Goal: Information Seeking & Learning: Check status

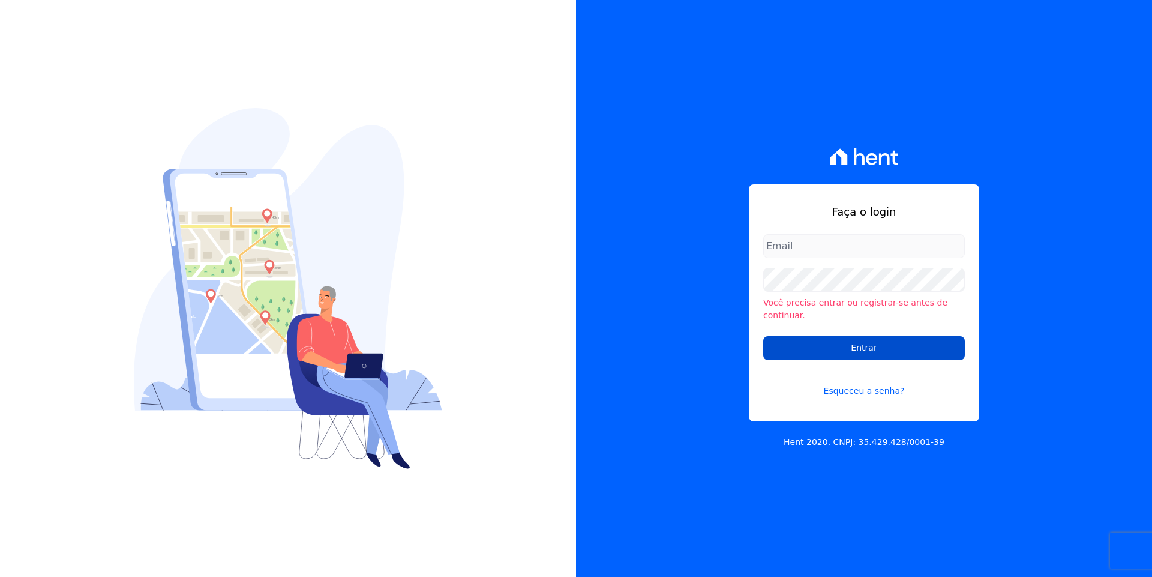
type input "[EMAIL_ADDRESS][DOMAIN_NAME]"
click at [845, 343] on input "Entrar" at bounding box center [864, 348] width 202 height 24
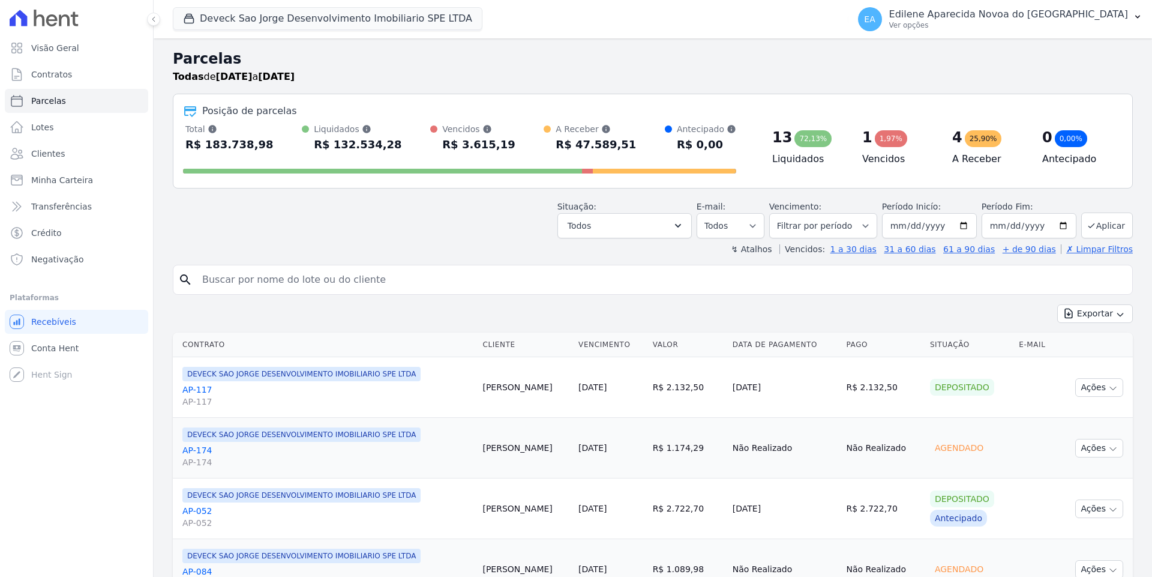
select select
click at [29, 535] on div "Visão Geral Contratos [GEOGRAPHIC_DATA] Lotes Clientes Minha Carteira Transferê…" at bounding box center [76, 288] width 153 height 577
click at [26, 548] on icon "Open Intercom Messenger" at bounding box center [26, 550] width 14 height 16
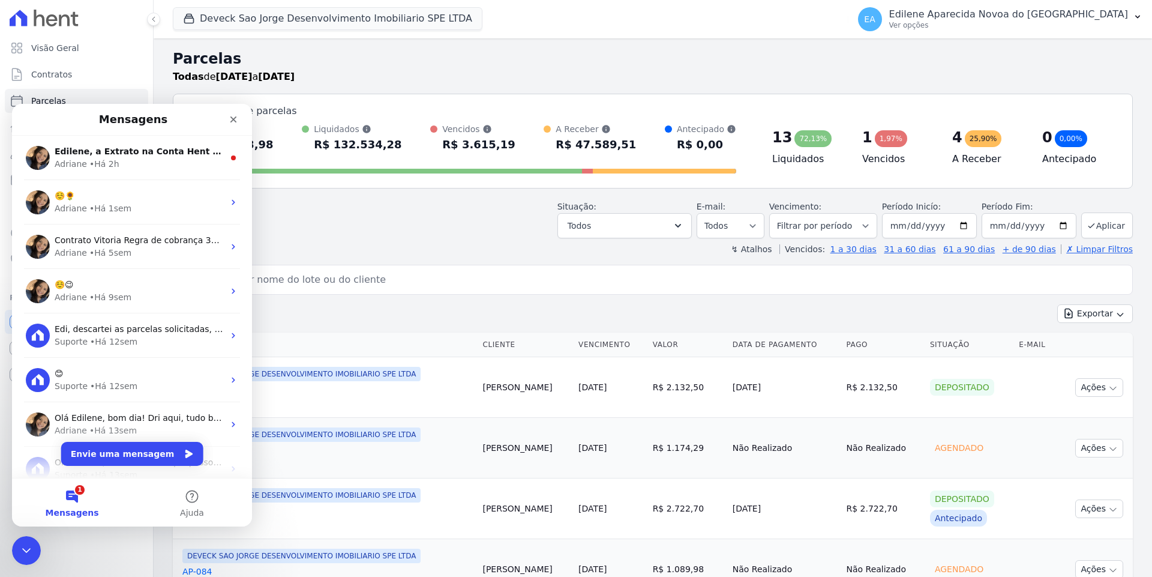
click at [70, 499] on button "1 Mensagens" at bounding box center [72, 502] width 120 height 48
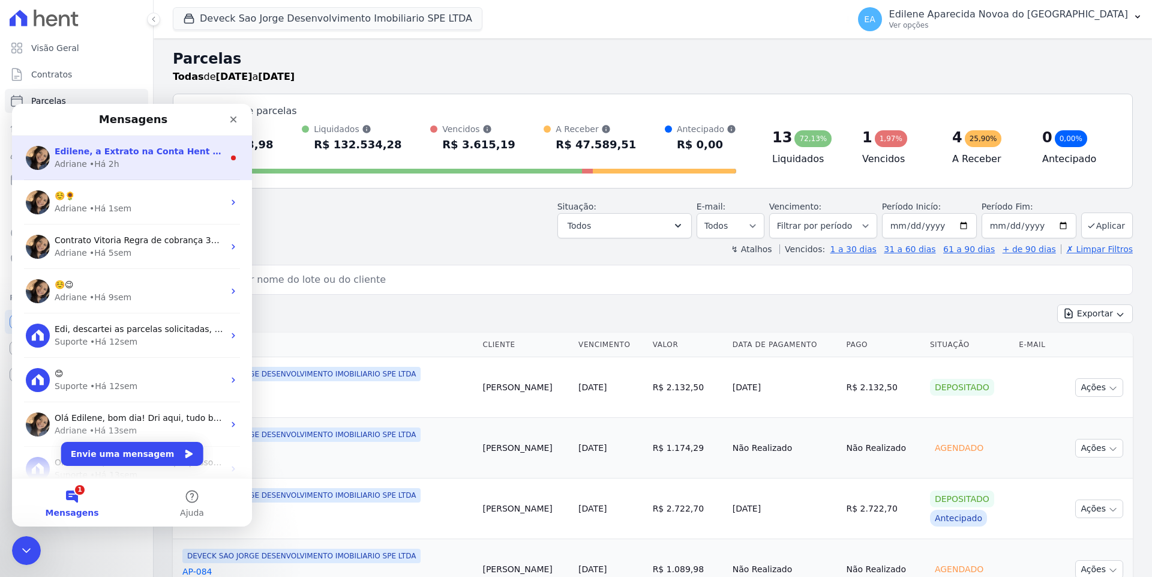
click at [107, 158] on div "• Há 2h" at bounding box center [104, 164] width 30 height 13
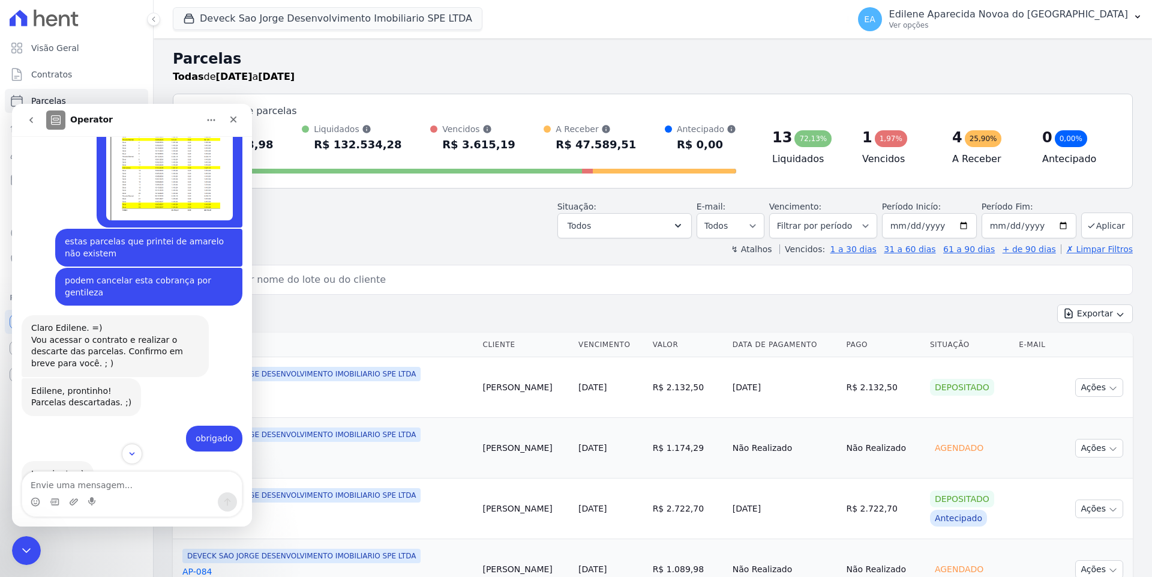
scroll to position [1042, 0]
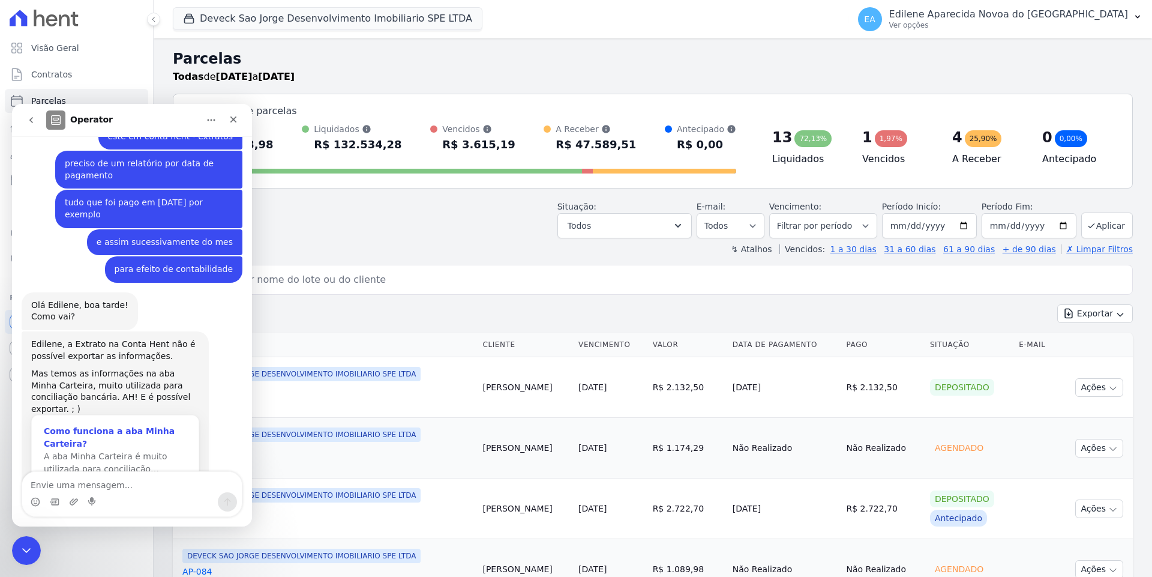
click at [122, 451] on span "A aba Minha Carteira é muito utilizada para conciliação…" at bounding box center [106, 462] width 124 height 22
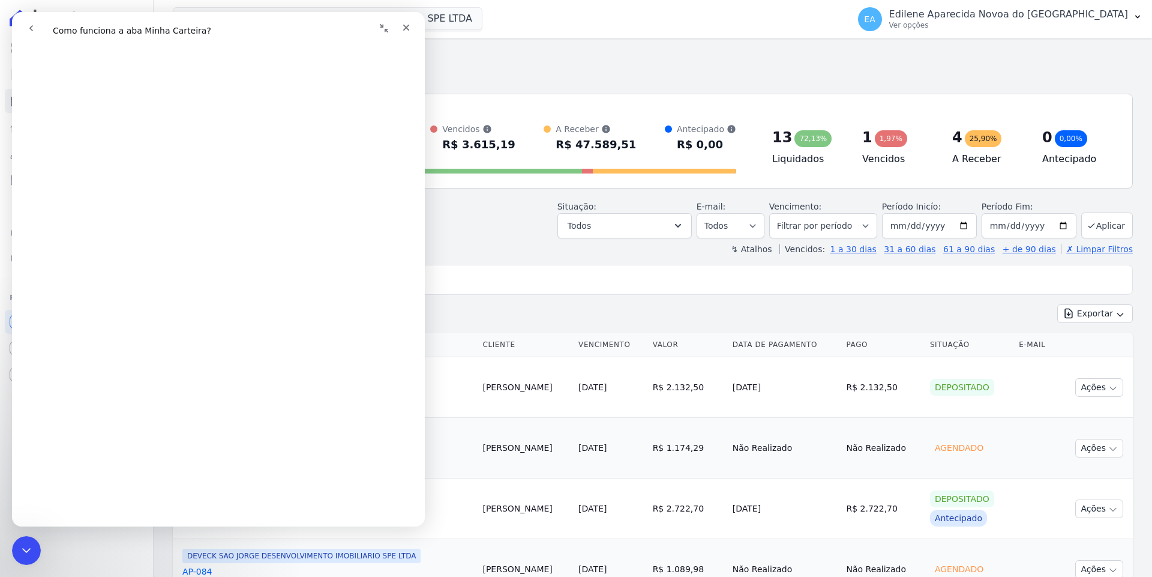
scroll to position [180, 0]
click at [409, 29] on icon "Fechar" at bounding box center [406, 28] width 10 height 10
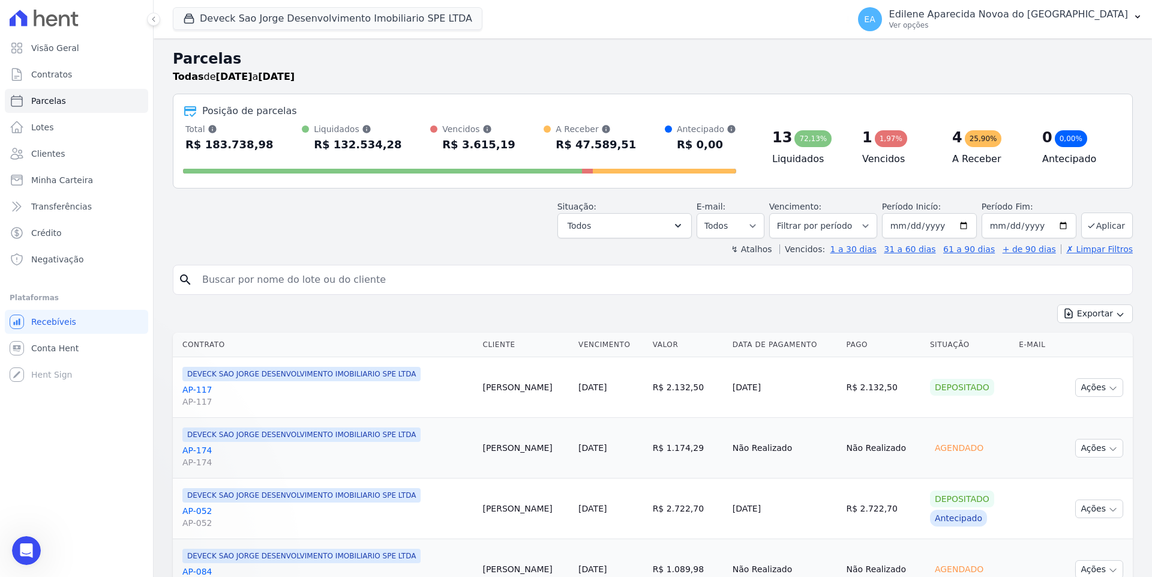
scroll to position [0, 0]
click at [53, 323] on span "Recebíveis" at bounding box center [53, 322] width 45 height 12
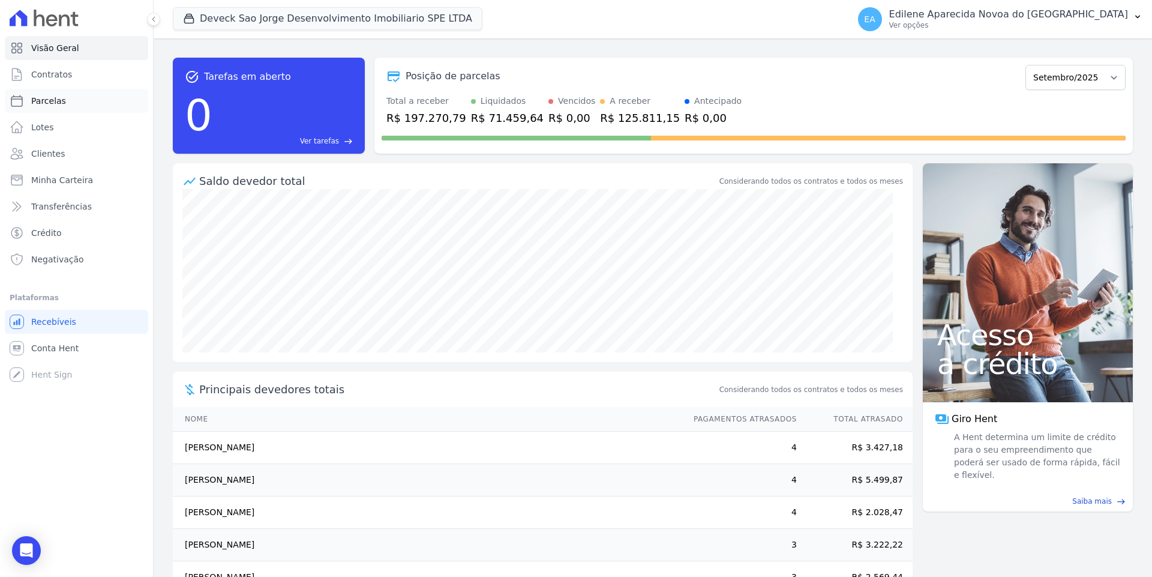
click at [49, 90] on link "Parcelas" at bounding box center [76, 101] width 143 height 24
select select
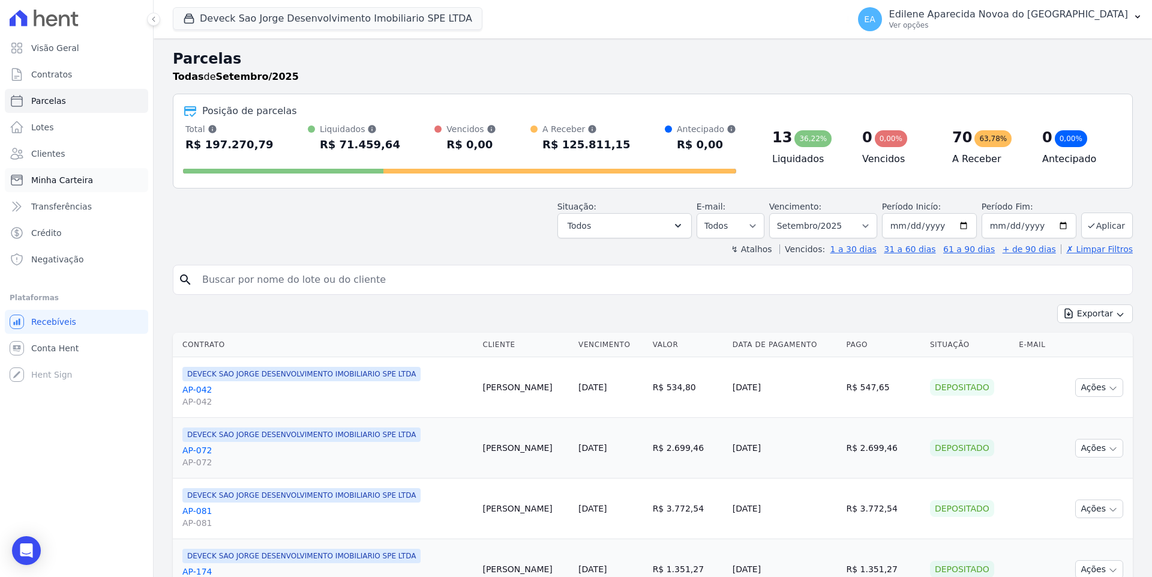
click at [88, 176] on link "Minha Carteira" at bounding box center [76, 180] width 143 height 24
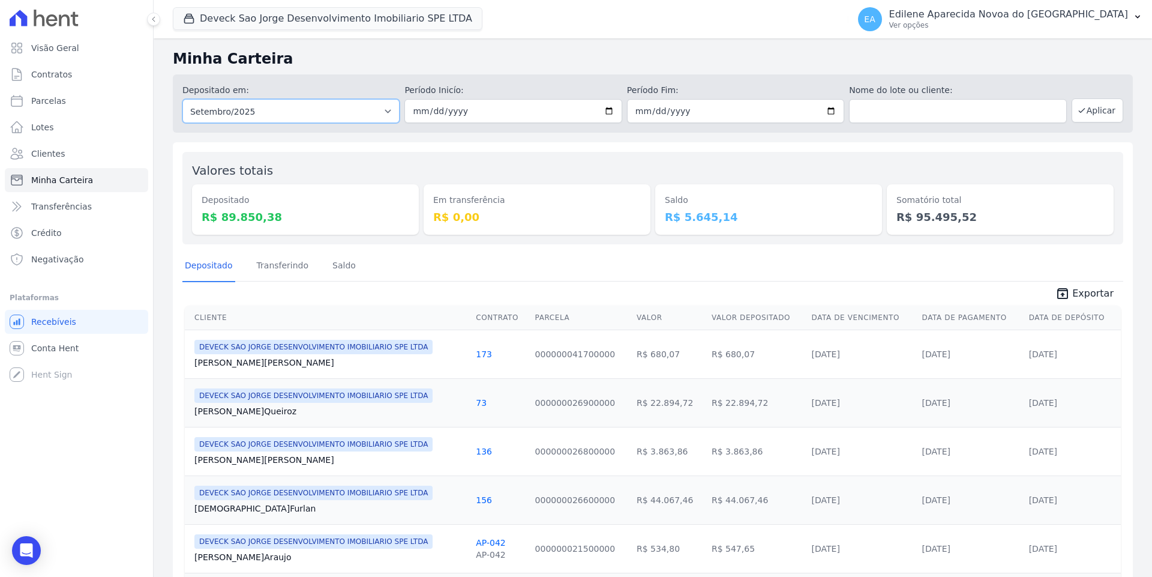
click at [385, 108] on select "Todos os meses Outubro/2024 Novembro/2024 Dezembro/2024 [GEOGRAPHIC_DATA]/2025 …" at bounding box center [290, 111] width 217 height 24
select select "08/2025"
click at [182, 99] on select "Todos os meses Outubro/2024 Novembro/2024 Dezembro/2024 [GEOGRAPHIC_DATA]/2025 …" at bounding box center [290, 111] width 217 height 24
click at [19, 550] on div "Open Intercom Messenger" at bounding box center [27, 551] width 32 height 32
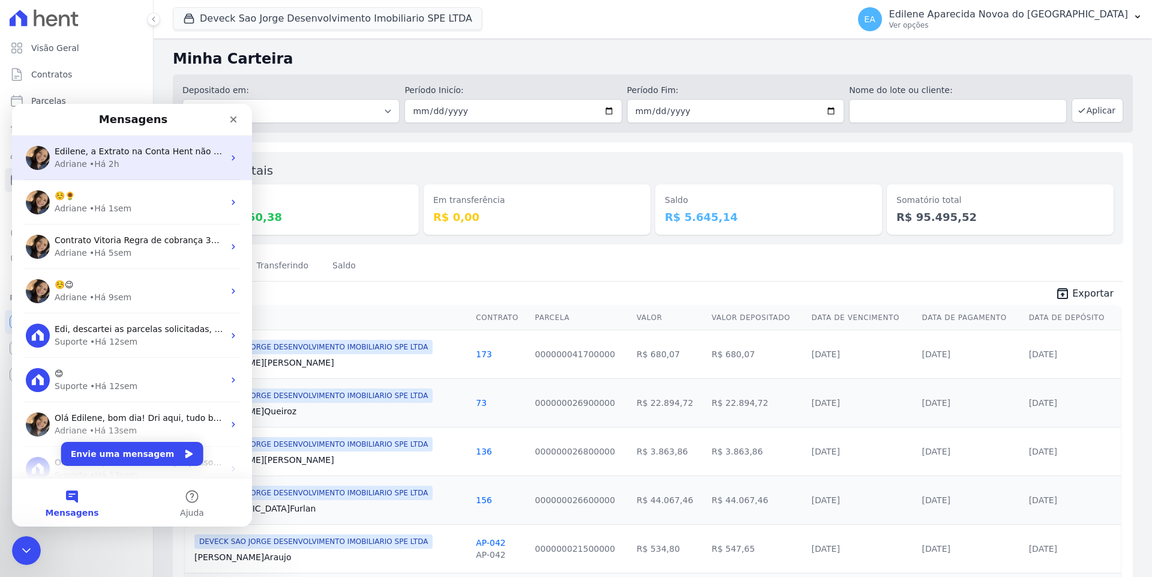
click at [96, 156] on span "Edilene, a Extrato na Conta Hent não é possível exportar as informações. Mas te…" at bounding box center [466, 151] width 823 height 10
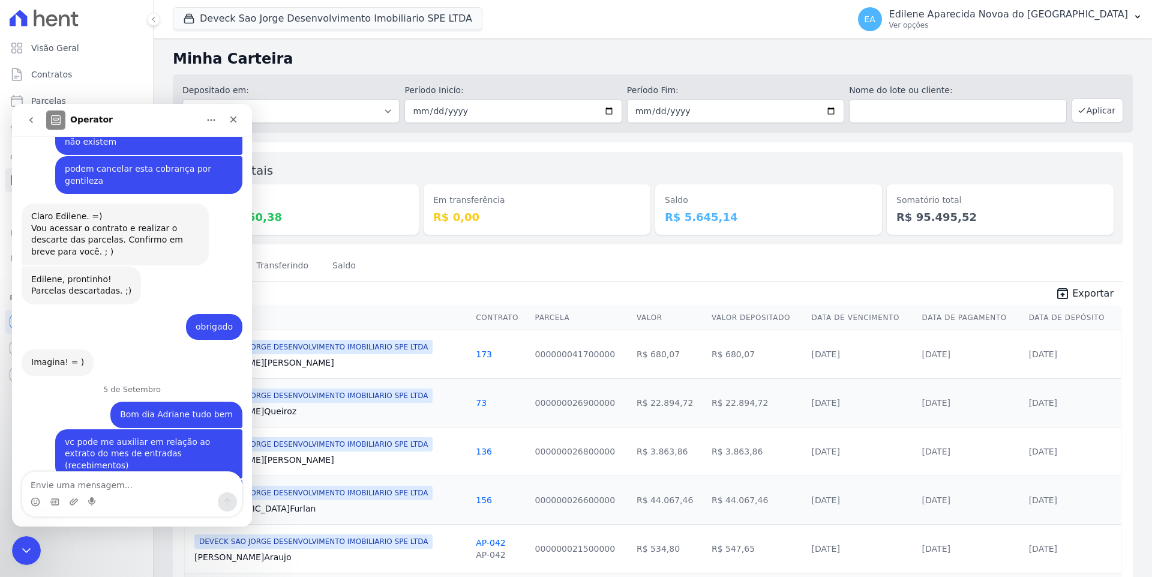
scroll to position [1042, 0]
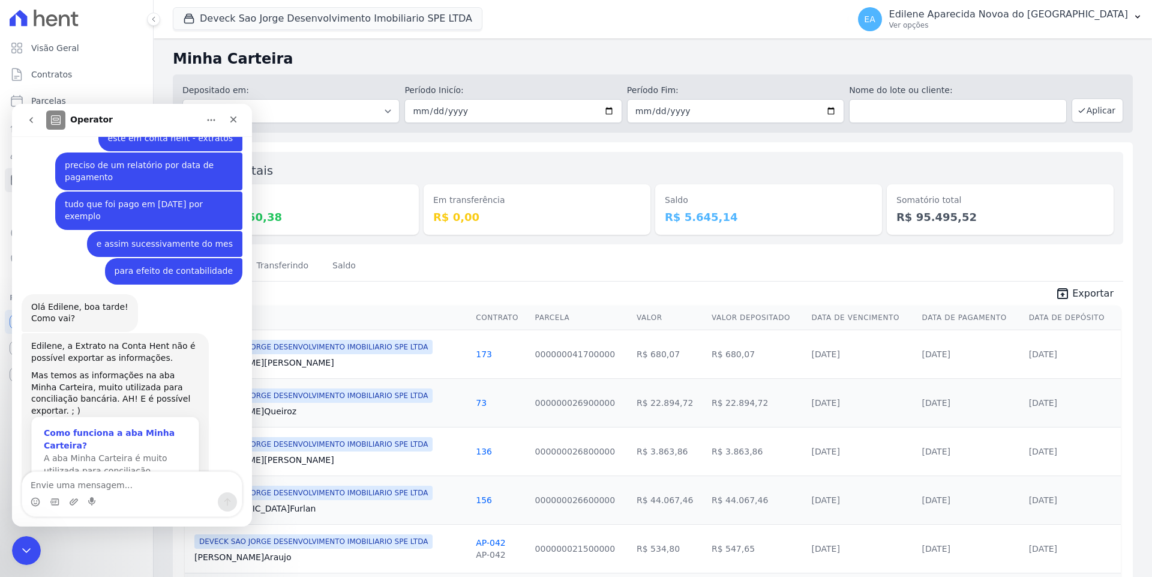
click at [113, 427] on div "Como funciona a aba Minha Carteira?" at bounding box center [115, 439] width 143 height 25
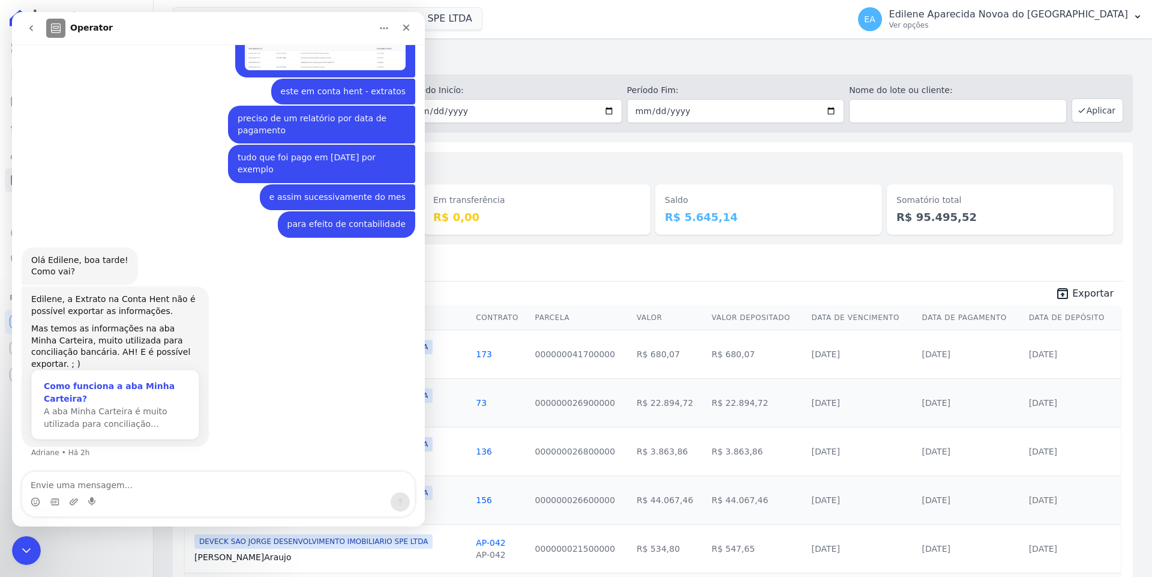
scroll to position [0, 0]
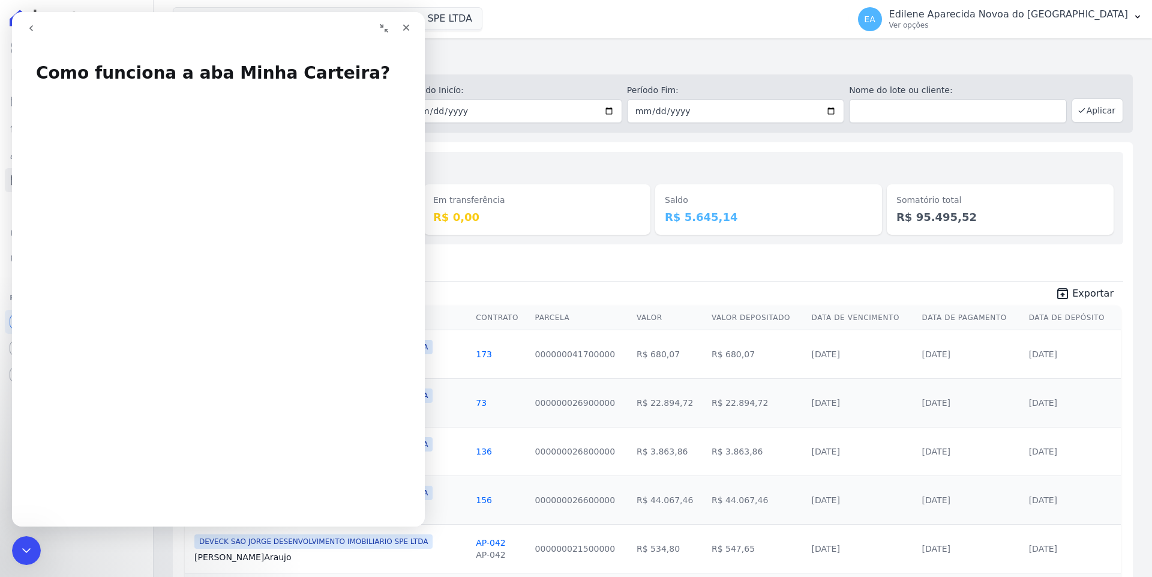
drag, startPoint x: 228, startPoint y: 22, endPoint x: 658, endPoint y: 36, distance: 430.5
click at [425, 36] on html "Como funciona a aba Minha Carteira? Como funciona a aba Minha Carteira? Isso re…" at bounding box center [218, 269] width 413 height 514
click at [405, 27] on icon "Fechar" at bounding box center [406, 28] width 7 height 7
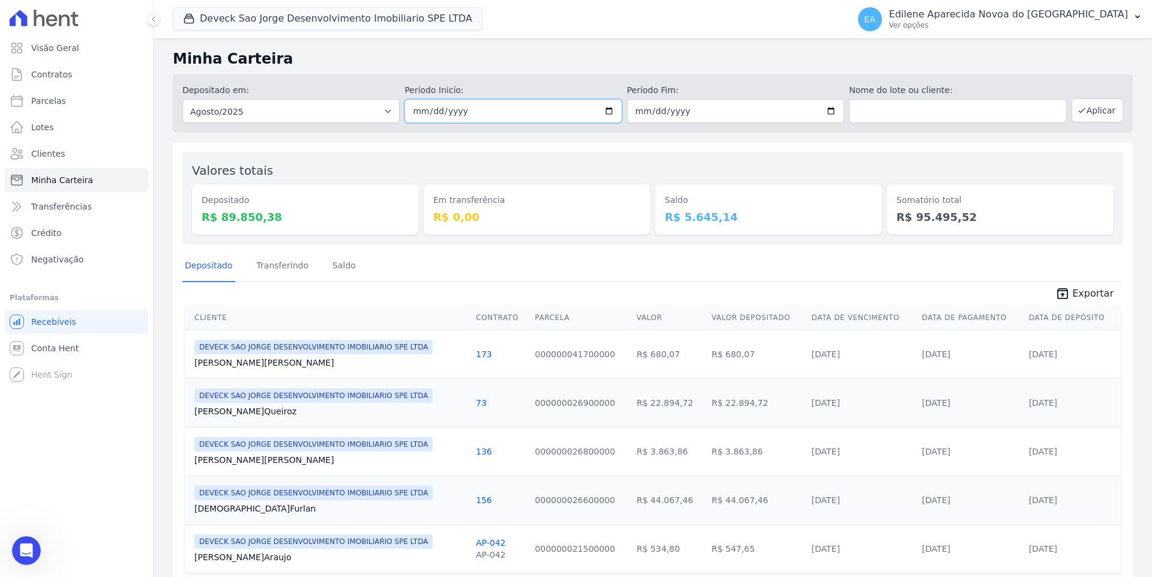
click at [606, 108] on input "date" at bounding box center [512, 111] width 217 height 24
type input "[DATE]"
click at [824, 110] on input "date" at bounding box center [735, 111] width 217 height 24
type input "[DATE]"
click at [1100, 108] on button "Aplicar" at bounding box center [1098, 110] width 52 height 24
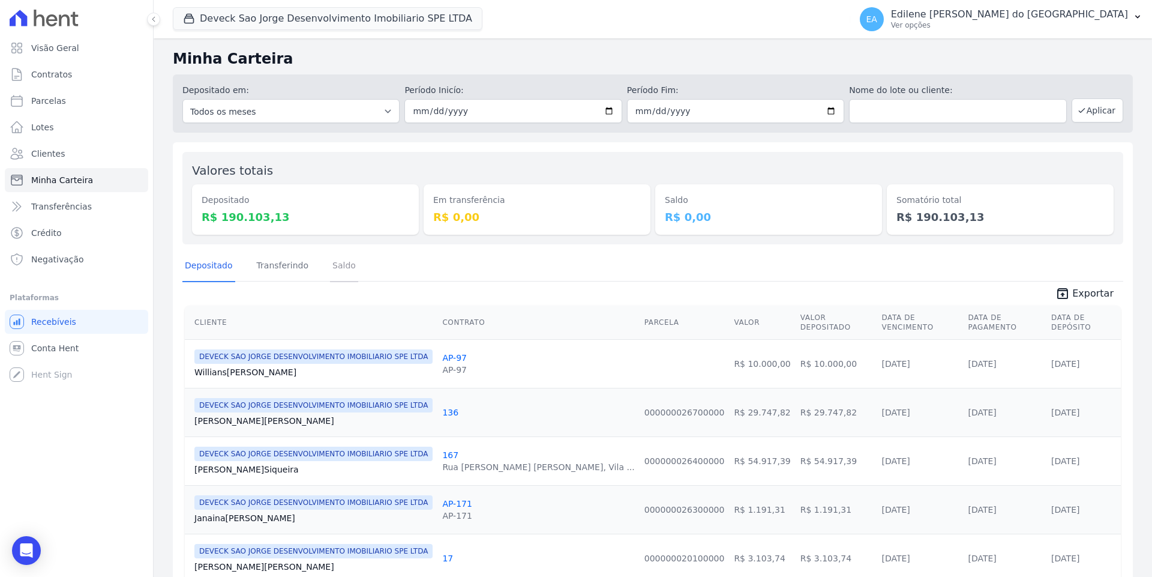
click at [337, 266] on link "Saldo" at bounding box center [344, 266] width 28 height 31
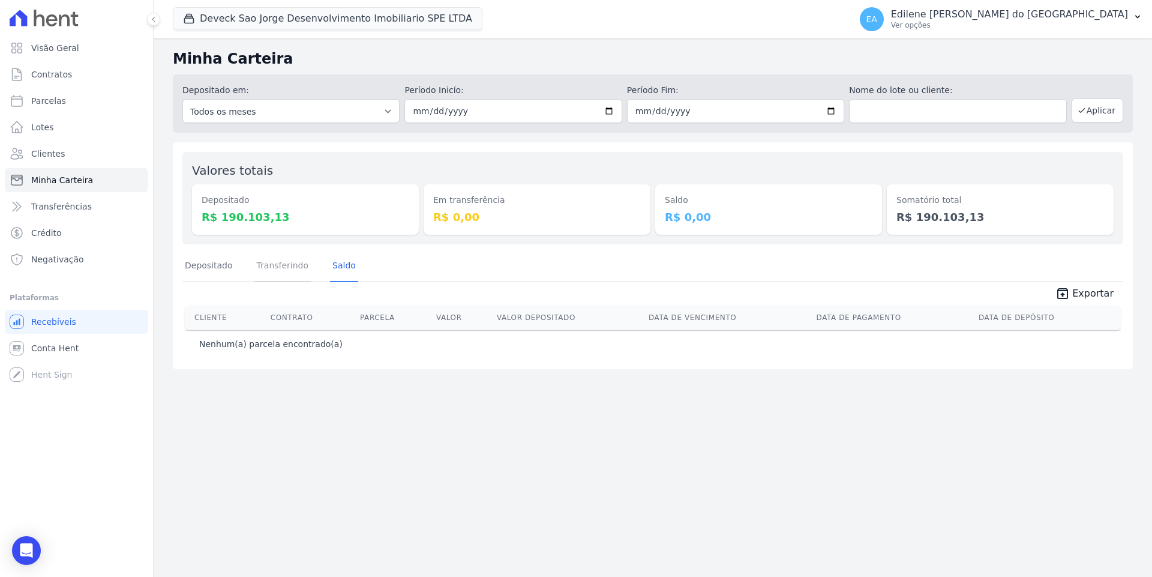
click at [256, 263] on link "Transferindo" at bounding box center [282, 266] width 57 height 31
click at [208, 266] on link "Depositado" at bounding box center [208, 266] width 53 height 31
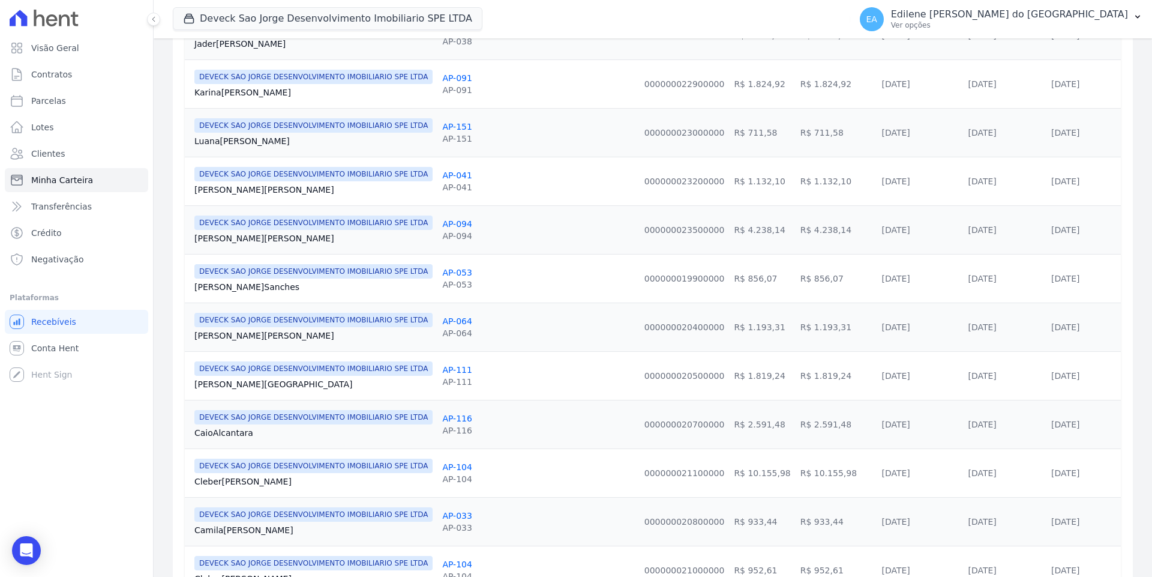
scroll to position [1033, 0]
